Goal: Information Seeking & Learning: Learn about a topic

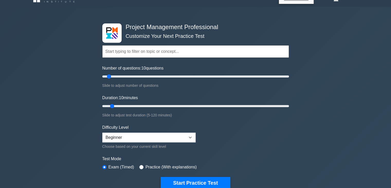
scroll to position [10, 0]
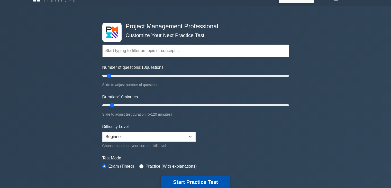
click at [183, 179] on button "Start Practice Test" at bounding box center [195, 182] width 69 height 12
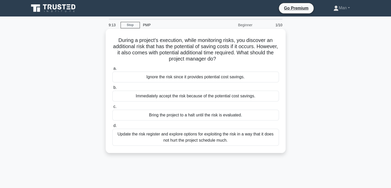
click at [200, 136] on div "Update the risk register and explore options for exploiting the risk in a way t…" at bounding box center [195, 137] width 167 height 17
click at [112, 127] on input "d. Update the risk register and explore options for exploiting the risk in a wa…" at bounding box center [112, 125] width 0 height 3
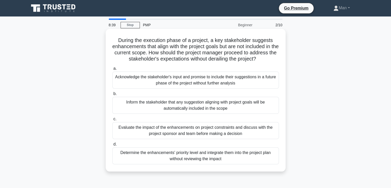
click at [192, 128] on div "Evaluate the impact of the enhancements on project constraints and discuss with…" at bounding box center [195, 130] width 167 height 17
click at [112, 121] on input "c. Evaluate the impact of the enhancements on project constraints and discuss w…" at bounding box center [112, 118] width 0 height 3
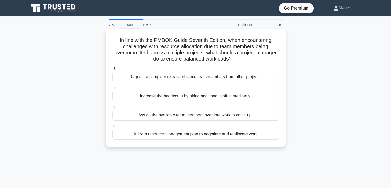
click at [179, 136] on div "Utilize a resource management plan to negotiate and reallocate work." at bounding box center [195, 134] width 167 height 11
click at [112, 127] on input "d. Utilize a resource management plan to negotiate and reallocate work." at bounding box center [112, 125] width 0 height 3
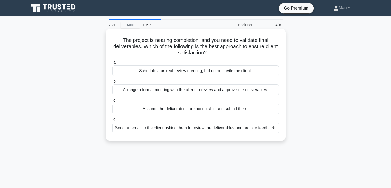
click at [180, 91] on div "Arrange a formal meeting with the client to review and approve the deliverables." at bounding box center [195, 89] width 167 height 11
click at [112, 83] on input "b. Arrange a formal meeting with the client to review and approve the deliverab…" at bounding box center [112, 81] width 0 height 3
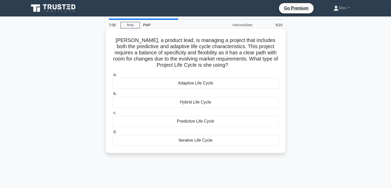
click at [199, 101] on div "Hybrid Life Cycle" at bounding box center [195, 102] width 167 height 11
click at [112, 95] on input "b. Hybrid Life Cycle" at bounding box center [112, 93] width 0 height 3
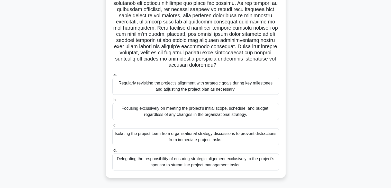
scroll to position [82, 0]
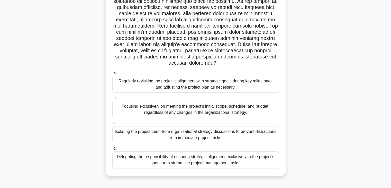
click at [208, 83] on div "Regularly revisiting the project's alignment with strategic goals during key mi…" at bounding box center [195, 84] width 167 height 17
click at [112, 74] on input "a. Regularly revisiting the project's alignment with strategic goals during key…" at bounding box center [112, 72] width 0 height 3
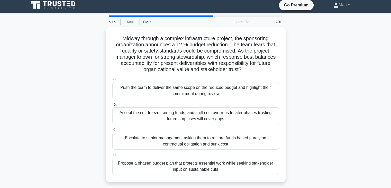
scroll to position [0, 0]
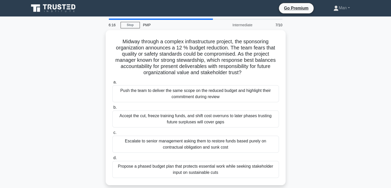
click at [208, 83] on div "a. Push the team to deliver the same scope on the reduced budget and highlight …" at bounding box center [195, 128] width 173 height 101
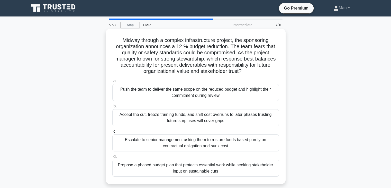
click at [208, 166] on div "Propose a phased budget plan that protects essential work while seeking stakeho…" at bounding box center [195, 167] width 167 height 17
click at [112, 158] on input "d. Propose a phased budget plan that protects essential work while seeking stak…" at bounding box center [112, 156] width 0 height 3
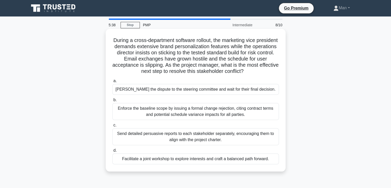
click at [206, 160] on div "Facilitate a joint workshop to explore interests and craft a balanced path forw…" at bounding box center [195, 158] width 167 height 11
click at [112, 152] on input "d. Facilitate a joint workshop to explore interests and craft a balanced path f…" at bounding box center [112, 150] width 0 height 3
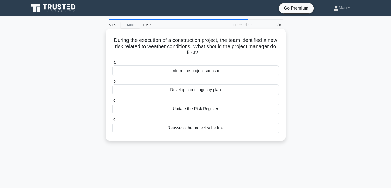
click at [195, 107] on div "Update the Risk Register" at bounding box center [195, 108] width 167 height 11
click at [112, 102] on input "c. Update the Risk Register" at bounding box center [112, 100] width 0 height 3
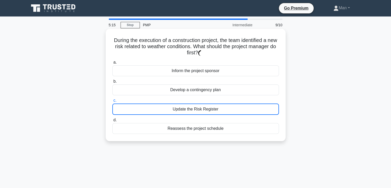
click at [195, 107] on div "Update the Risk Register" at bounding box center [195, 108] width 167 height 11
click at [112, 102] on input "c. Update the Risk Register" at bounding box center [112, 100] width 0 height 3
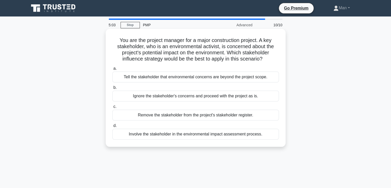
click at [204, 135] on div "Involve the stakeholder in the environmental impact assessment process." at bounding box center [195, 134] width 167 height 11
click at [112, 127] on input "d. Involve the stakeholder in the environmental impact assessment process." at bounding box center [112, 125] width 0 height 3
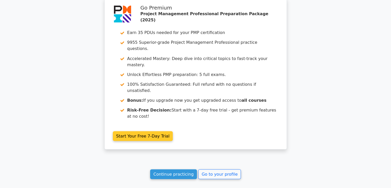
scroll to position [924, 0]
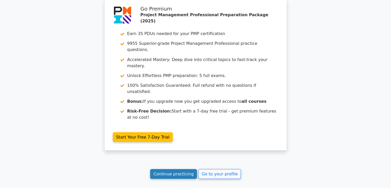
click at [168, 169] on link "Continue practicing" at bounding box center [173, 174] width 47 height 10
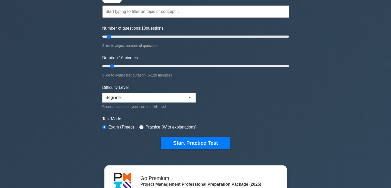
scroll to position [62, 0]
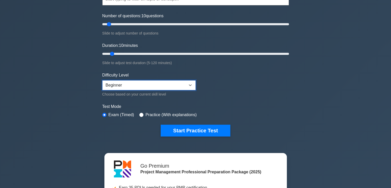
click at [169, 84] on select "Beginner Intermediate Expert" at bounding box center [148, 85] width 93 height 10
click at [102, 80] on select "Beginner Intermediate Expert" at bounding box center [148, 85] width 93 height 10
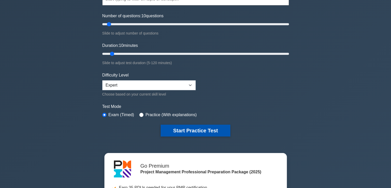
click at [189, 128] on button "Start Practice Test" at bounding box center [195, 130] width 69 height 12
click at [186, 132] on button "Start Practice Test" at bounding box center [195, 130] width 69 height 12
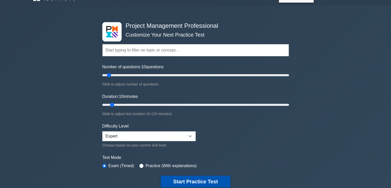
scroll to position [10, 0]
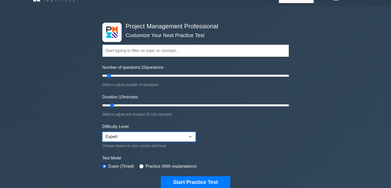
click at [124, 136] on select "Beginner Intermediate Expert" at bounding box center [148, 137] width 93 height 10
click at [102, 132] on select "Beginner Intermediate Expert" at bounding box center [148, 137] width 93 height 10
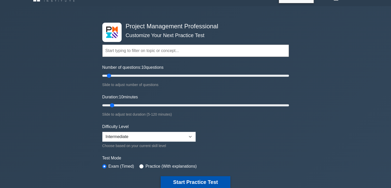
click at [183, 179] on button "Start Practice Test" at bounding box center [195, 182] width 69 height 12
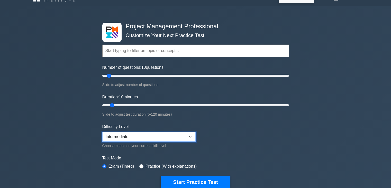
click at [129, 135] on select "Beginner Intermediate Expert" at bounding box center [148, 137] width 93 height 10
select select "beginner"
click at [102, 132] on select "Beginner Intermediate Expert" at bounding box center [148, 137] width 93 height 10
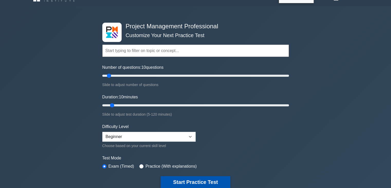
click at [199, 177] on button "Start Practice Test" at bounding box center [195, 182] width 69 height 12
